Goal: Information Seeking & Learning: Learn about a topic

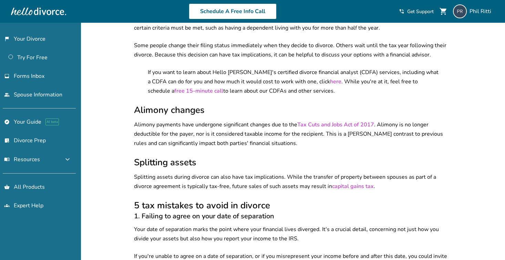
scroll to position [312, 0]
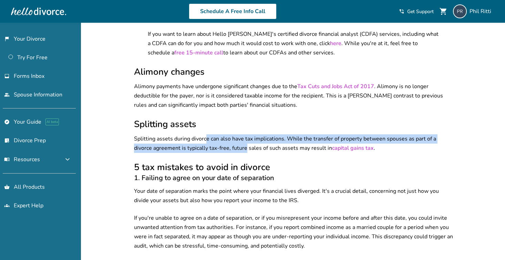
drag, startPoint x: 206, startPoint y: 133, endPoint x: 245, endPoint y: 141, distance: 39.7
click at [245, 141] on p "Splitting assets during divorce can also have tax implications. While the trans…" at bounding box center [294, 143] width 320 height 19
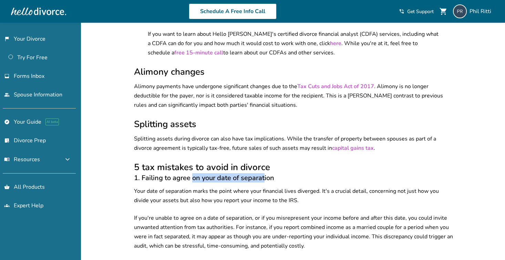
drag, startPoint x: 191, startPoint y: 172, endPoint x: 265, endPoint y: 176, distance: 73.9
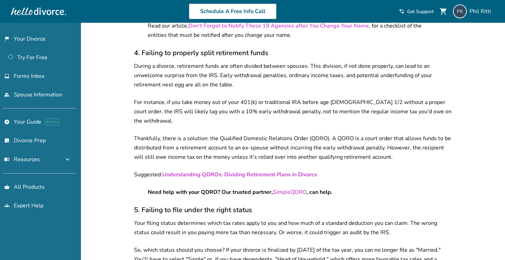
scroll to position [920, 0]
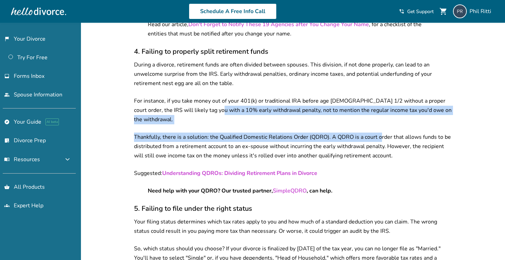
drag, startPoint x: 206, startPoint y: 94, endPoint x: 379, endPoint y: 110, distance: 173.7
click at [379, 133] on p "Thankfully, there is a solution: the Qualified Domestic Relations Order (QDRO).…" at bounding box center [294, 147] width 320 height 28
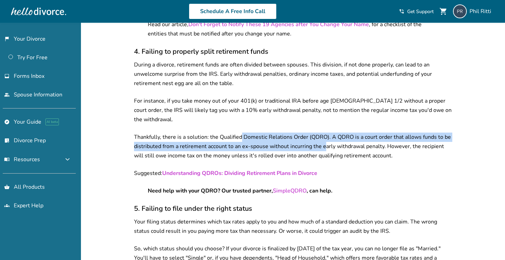
drag, startPoint x: 241, startPoint y: 112, endPoint x: 325, endPoint y: 118, distance: 83.6
click at [325, 133] on p "Thankfully, there is a solution: the Qualified Domestic Relations Order (QDRO).…" at bounding box center [294, 147] width 320 height 28
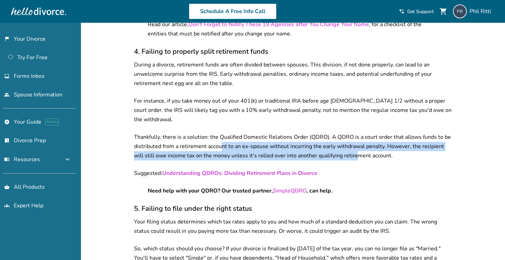
drag, startPoint x: 219, startPoint y: 121, endPoint x: 346, endPoint y: 127, distance: 126.9
click at [346, 133] on p "Thankfully, there is a solution: the Qualified Domestic Relations Order (QDRO).…" at bounding box center [294, 147] width 320 height 28
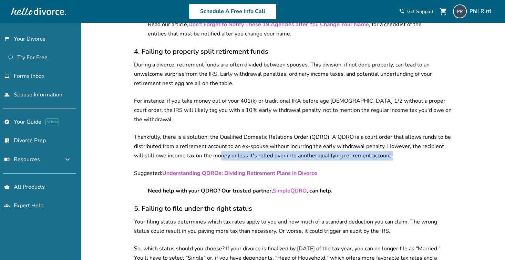
drag, startPoint x: 210, startPoint y: 127, endPoint x: 386, endPoint y: 130, distance: 175.4
click at [386, 133] on p "Thankfully, there is a solution: the Qualified Domestic Relations Order (QDRO).…" at bounding box center [294, 147] width 320 height 28
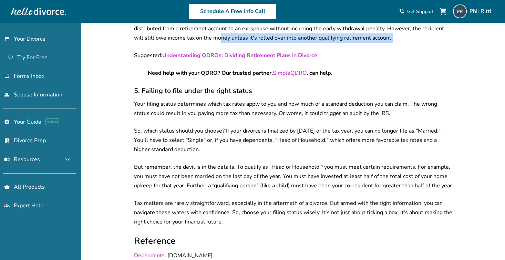
scroll to position [1039, 0]
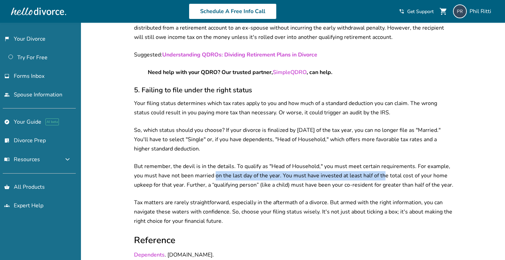
drag, startPoint x: 216, startPoint y: 153, endPoint x: 384, endPoint y: 149, distance: 168.5
click at [384, 162] on p "But remember, the devil is in the details. To qualify as "Head of Household," y…" at bounding box center [294, 176] width 320 height 28
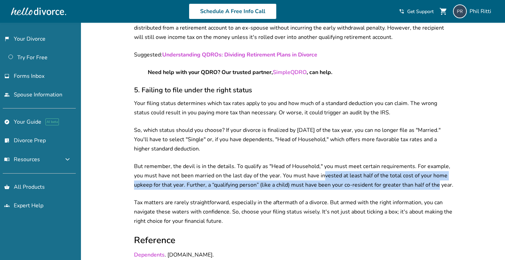
drag, startPoint x: 324, startPoint y: 150, endPoint x: 438, endPoint y: 157, distance: 114.6
click at [438, 162] on p "But remember, the devil is in the details. To qualify as "Head of Household," y…" at bounding box center [294, 176] width 320 height 28
click at [434, 162] on p "But remember, the devil is in the details. To qualify as "Head of Household," y…" at bounding box center [294, 176] width 320 height 28
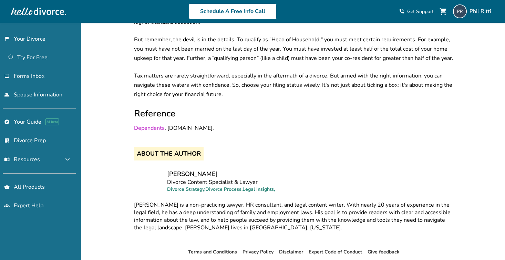
scroll to position [1176, 0]
